Goal: Task Accomplishment & Management: Complete application form

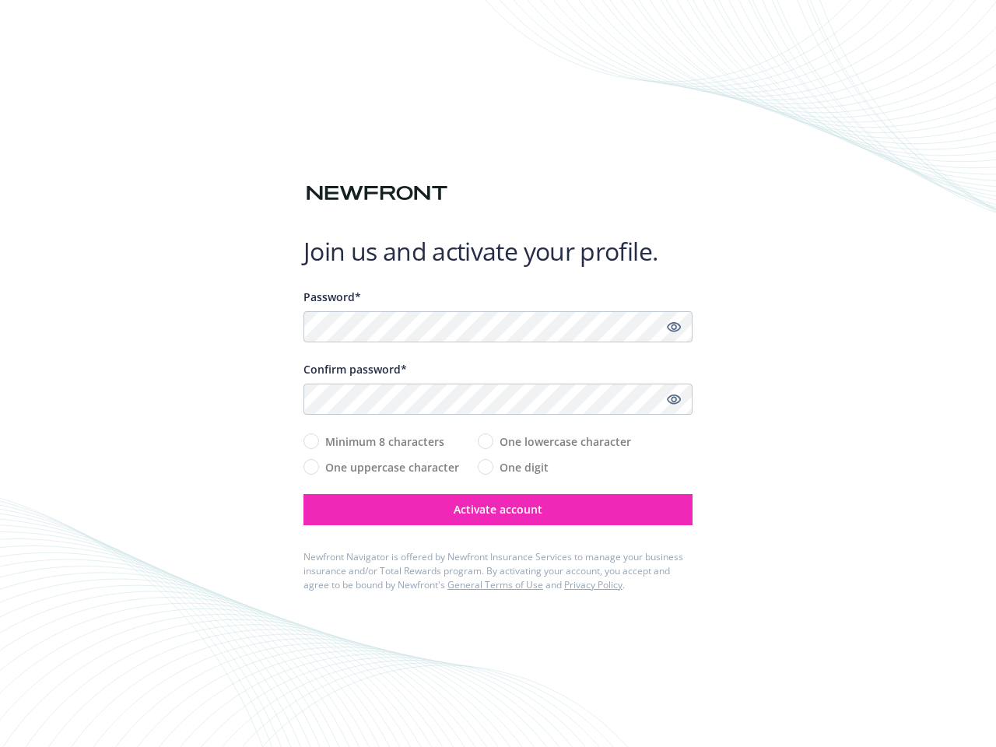
click at [498, 374] on div "Confirm password*" at bounding box center [498, 369] width 389 height 16
click at [674, 327] on icon "Show password" at bounding box center [674, 327] width 14 height 14
click at [674, 399] on icon "Show password" at bounding box center [674, 399] width 14 height 14
click at [498, 510] on span "Activate account" at bounding box center [498, 509] width 89 height 15
